Goal: Check status: Check status

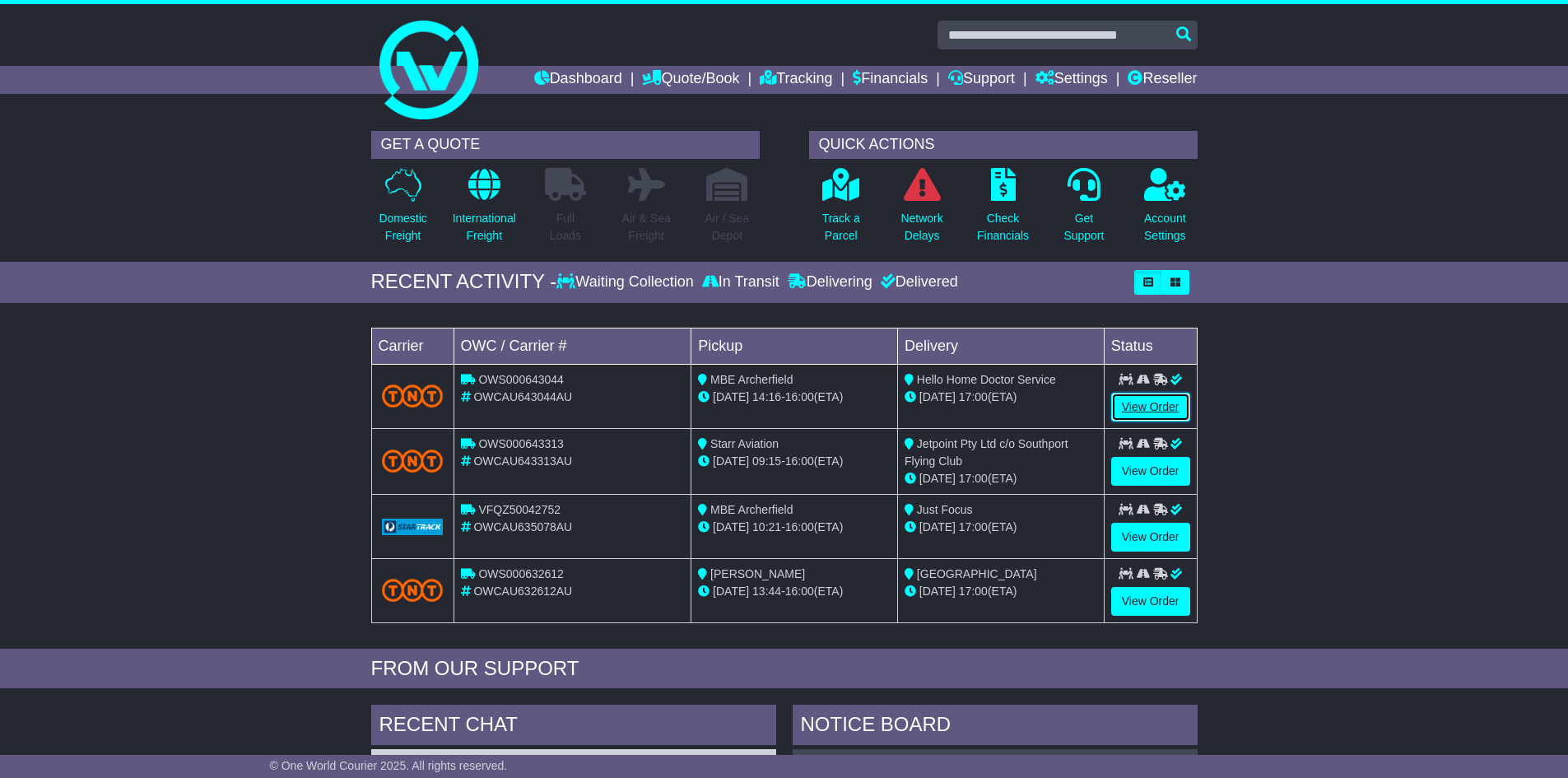
click at [1162, 395] on link "View Order" at bounding box center [1151, 407] width 79 height 29
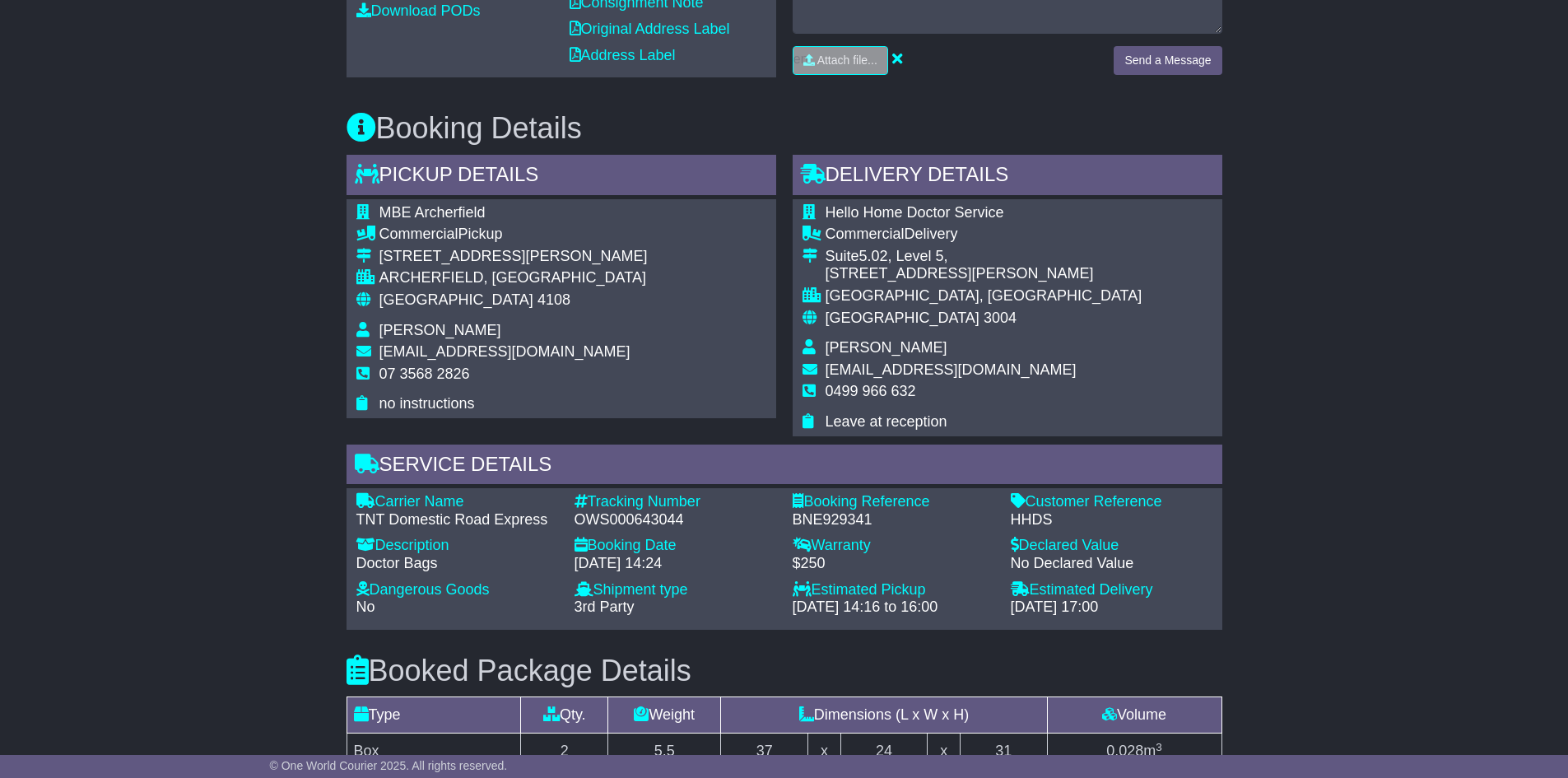
scroll to position [1222, 0]
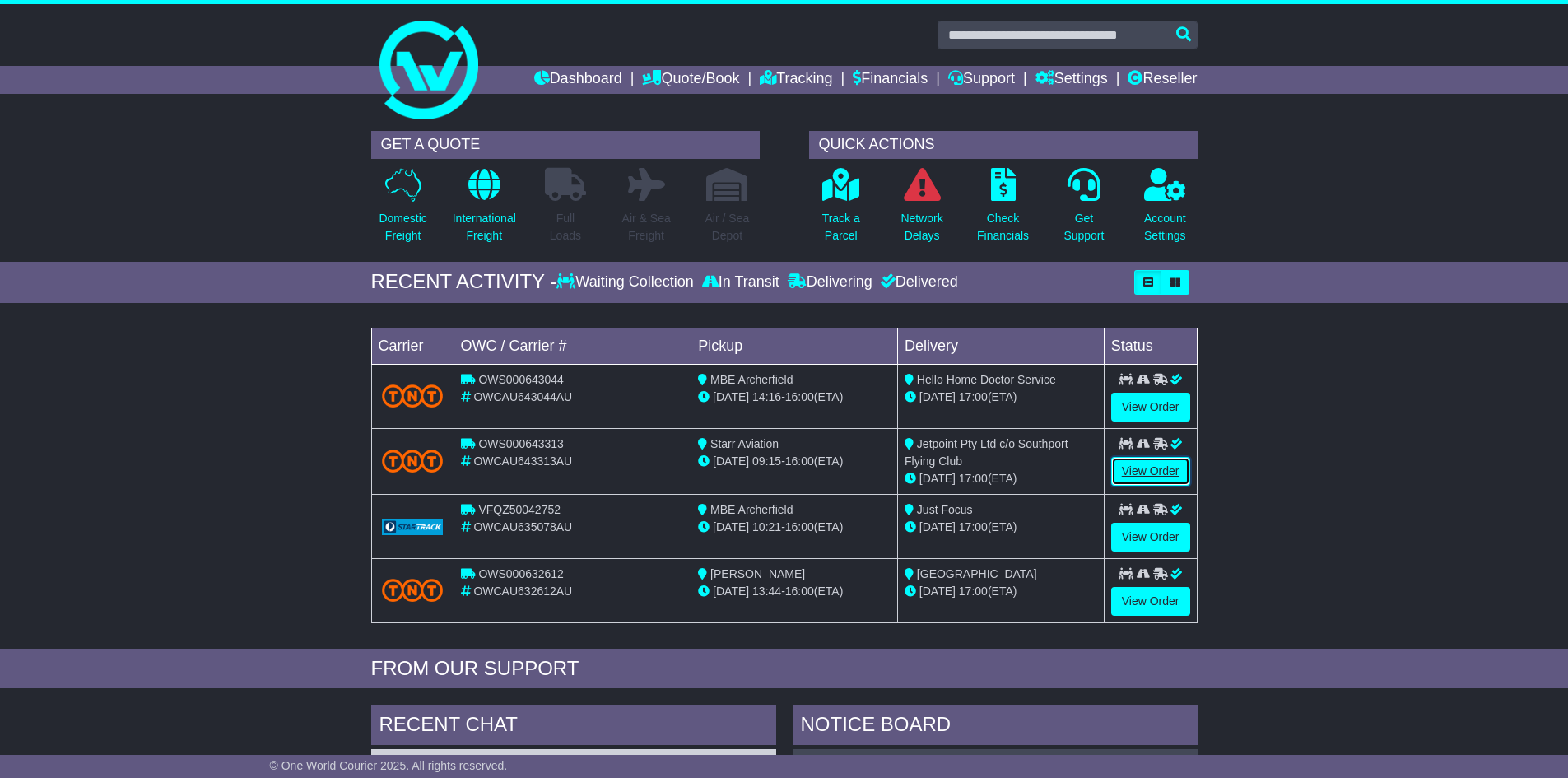
drag, startPoint x: 1157, startPoint y: 483, endPoint x: 1157, endPoint y: 469, distance: 14.0
click at [1157, 482] on link "View Order" at bounding box center [1151, 472] width 79 height 29
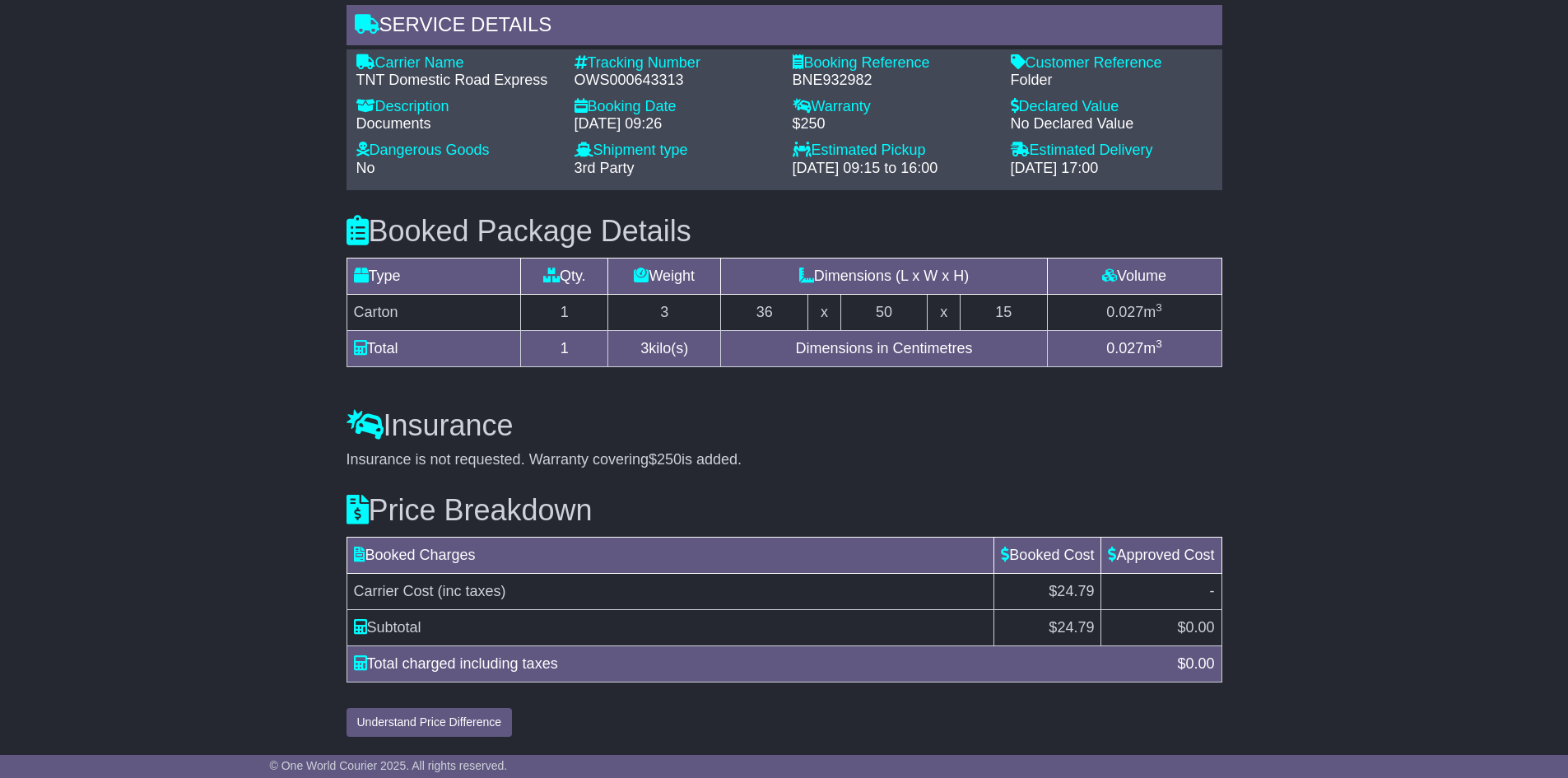
scroll to position [1285, 0]
